Goal: Find specific page/section: Find specific page/section

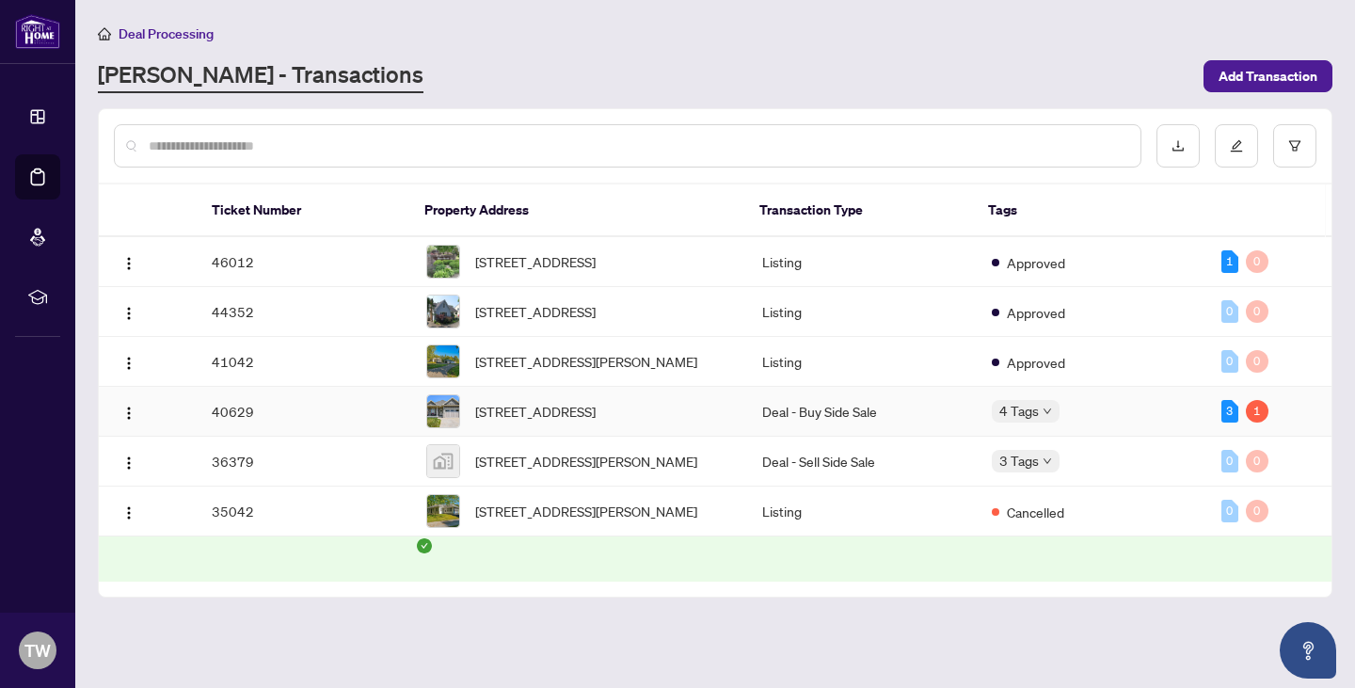
click at [316, 436] on td "40629" at bounding box center [304, 412] width 214 height 50
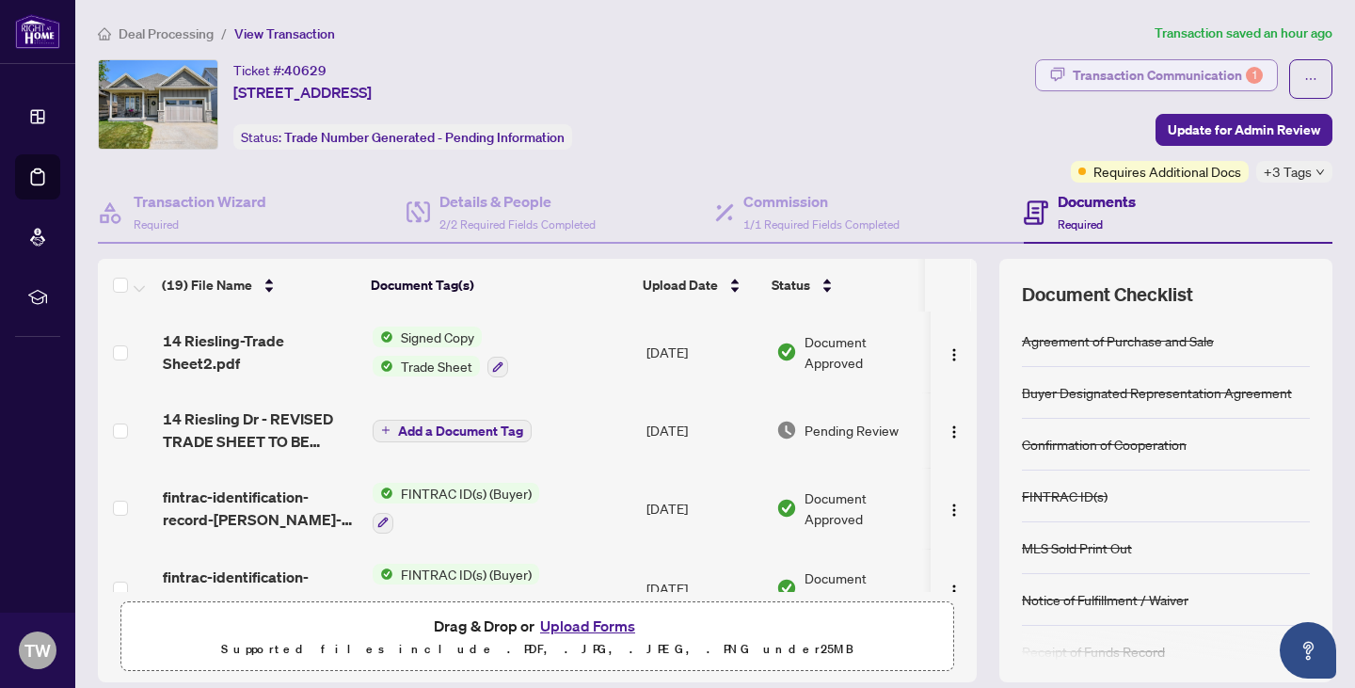
click at [1102, 75] on div "Transaction Communication 1" at bounding box center [1167, 75] width 190 height 30
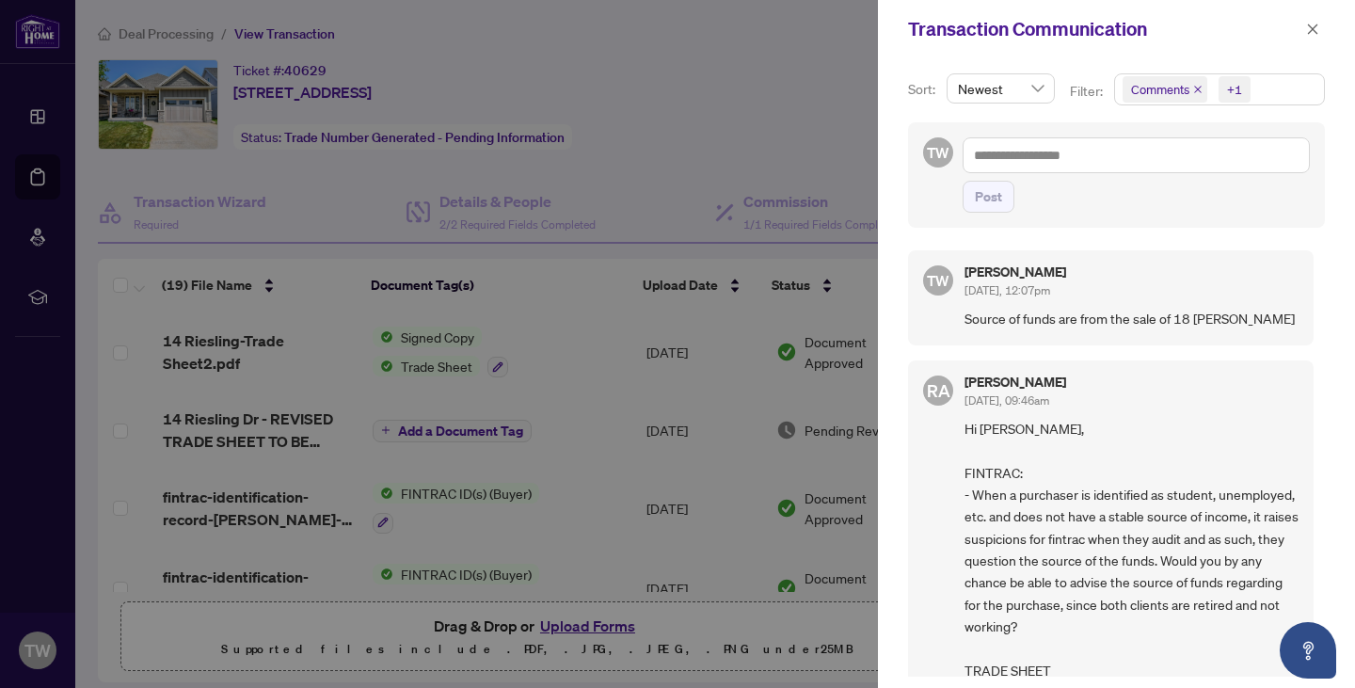
click at [800, 87] on div at bounding box center [677, 344] width 1355 height 688
click at [1318, 28] on icon "close" at bounding box center [1312, 29] width 13 height 13
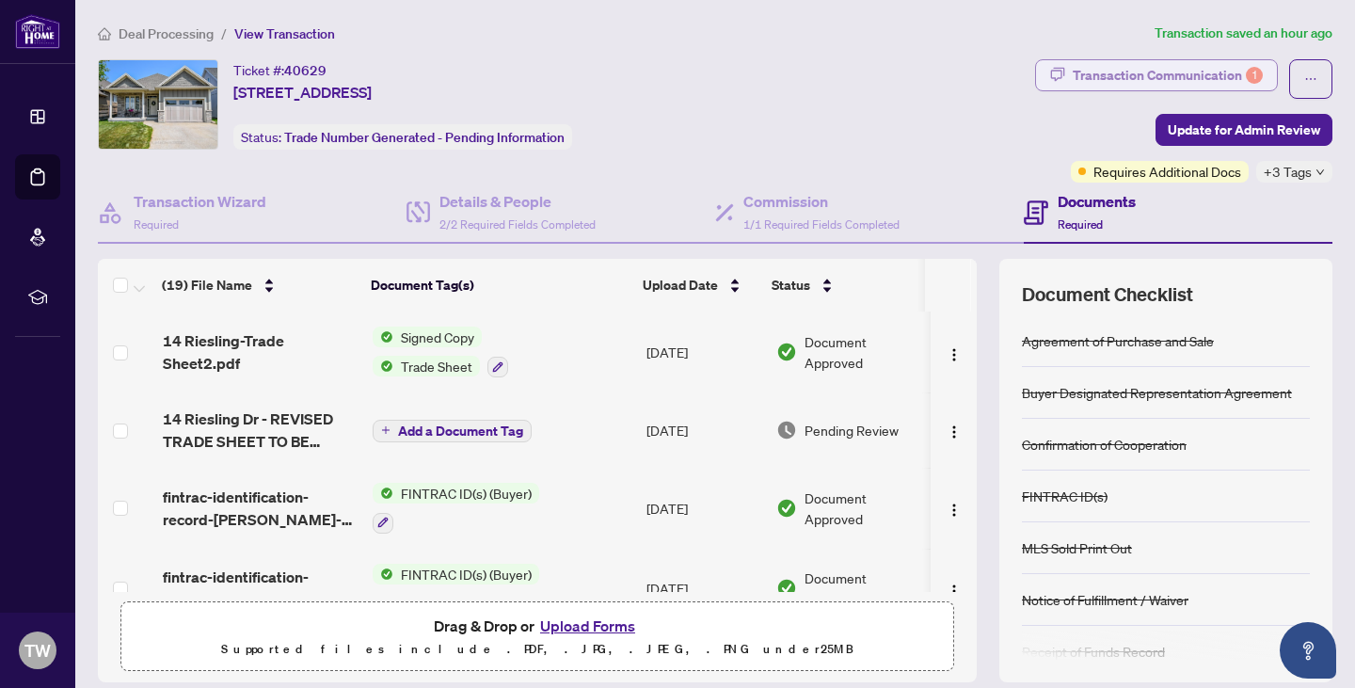
click at [1117, 73] on div "Transaction Communication 1" at bounding box center [1167, 75] width 190 height 30
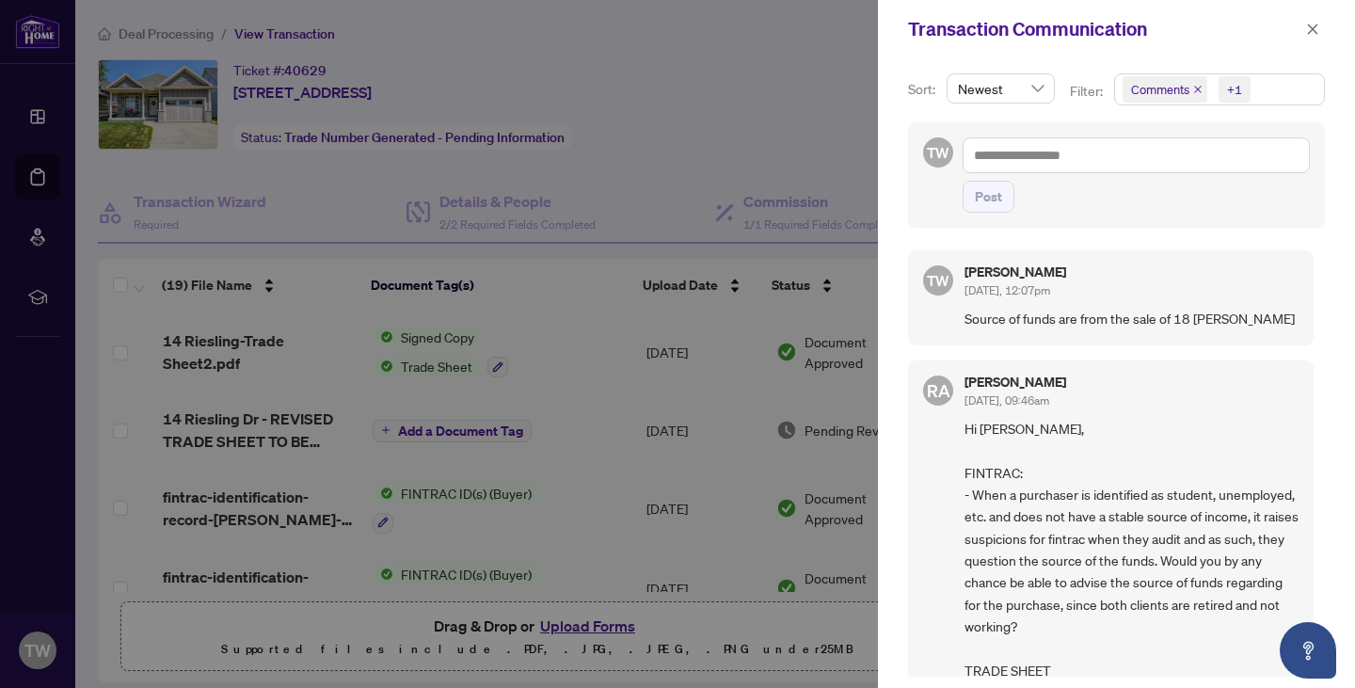
click at [745, 135] on div at bounding box center [677, 344] width 1355 height 688
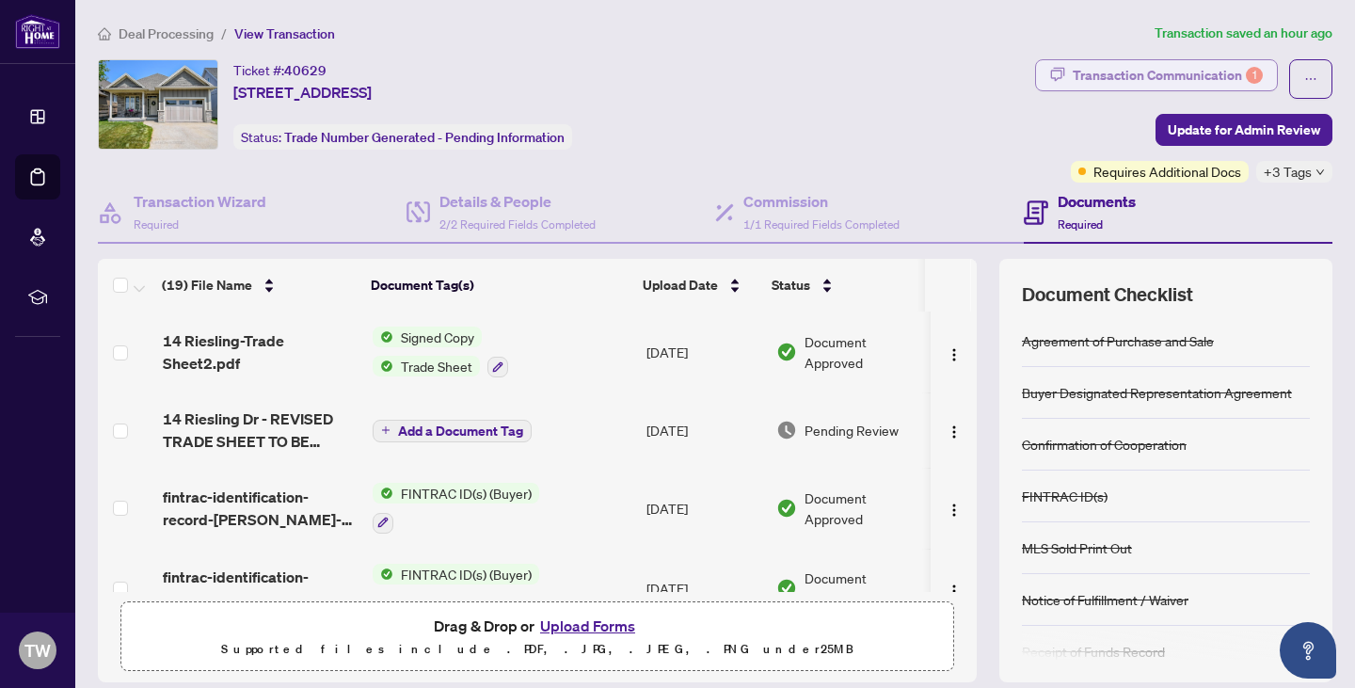
click at [1095, 67] on div "Transaction Communication 1" at bounding box center [1167, 75] width 190 height 30
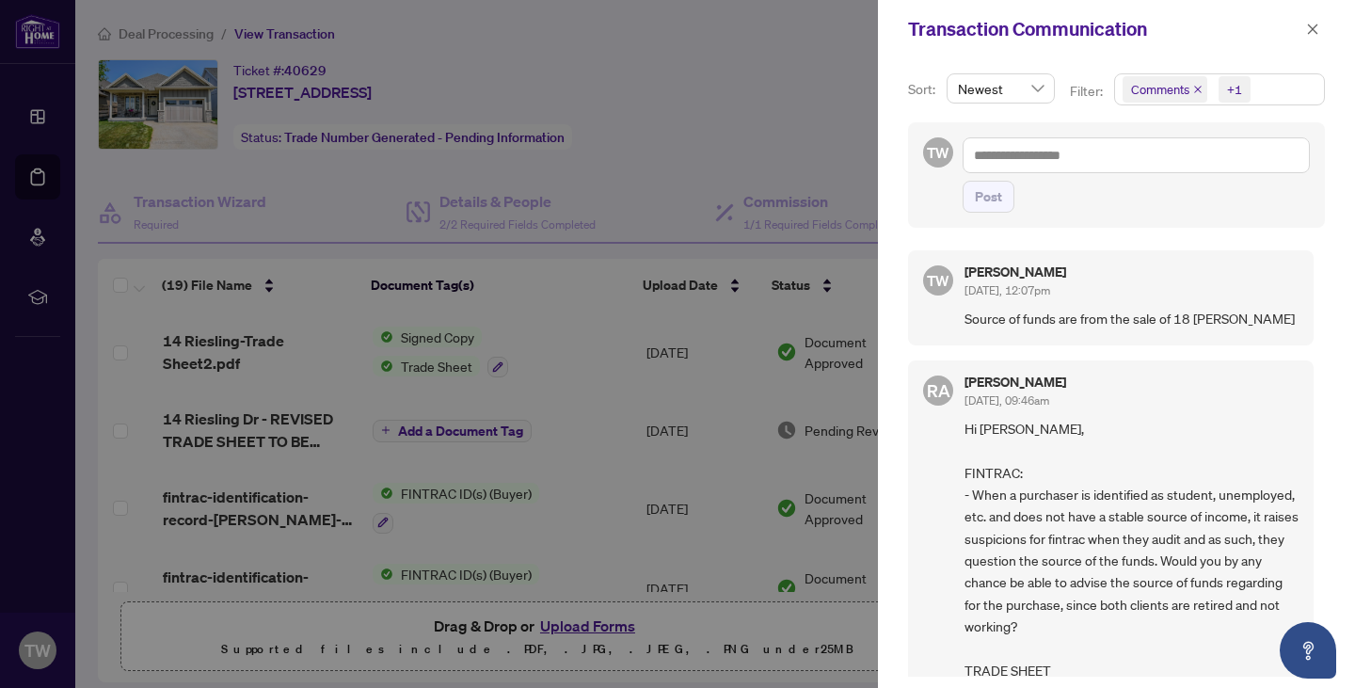
click at [833, 144] on div at bounding box center [677, 344] width 1355 height 688
